Goal: Information Seeking & Learning: Learn about a topic

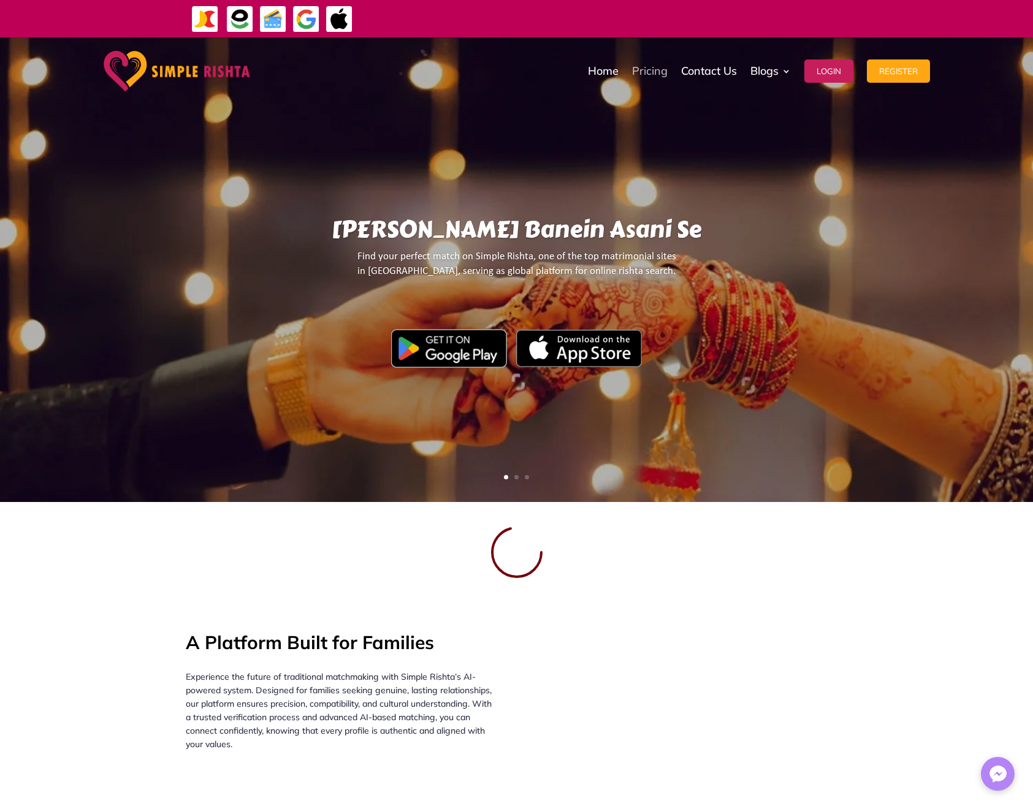
click at [651, 73] on link "Pricing" at bounding box center [650, 70] width 36 height 61
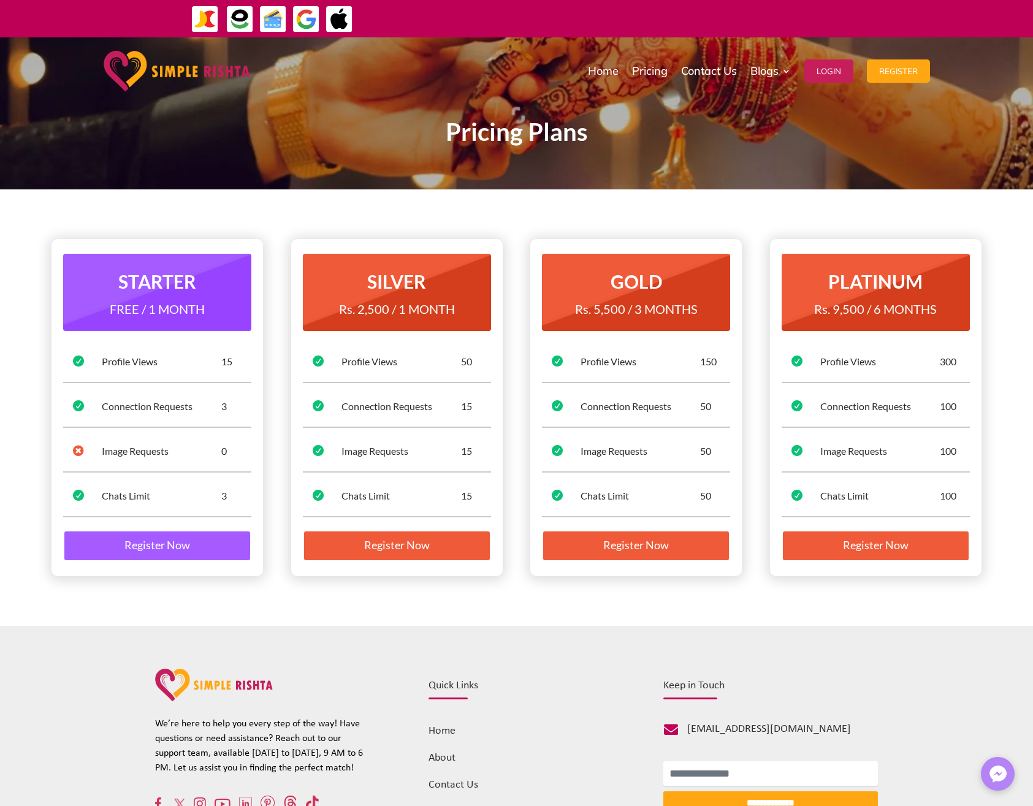
click at [266, 20] on img at bounding box center [273, 20] width 28 height 28
click at [600, 29] on div "ایپ میں پیمنٹ صرف گوگل پے اور ایپل پے کے ذریعے ممکن ہے۔ جاز کیش ، ایزی پیسہ یا …" at bounding box center [655, 18] width 529 height 25
